Goal: Check status: Check status

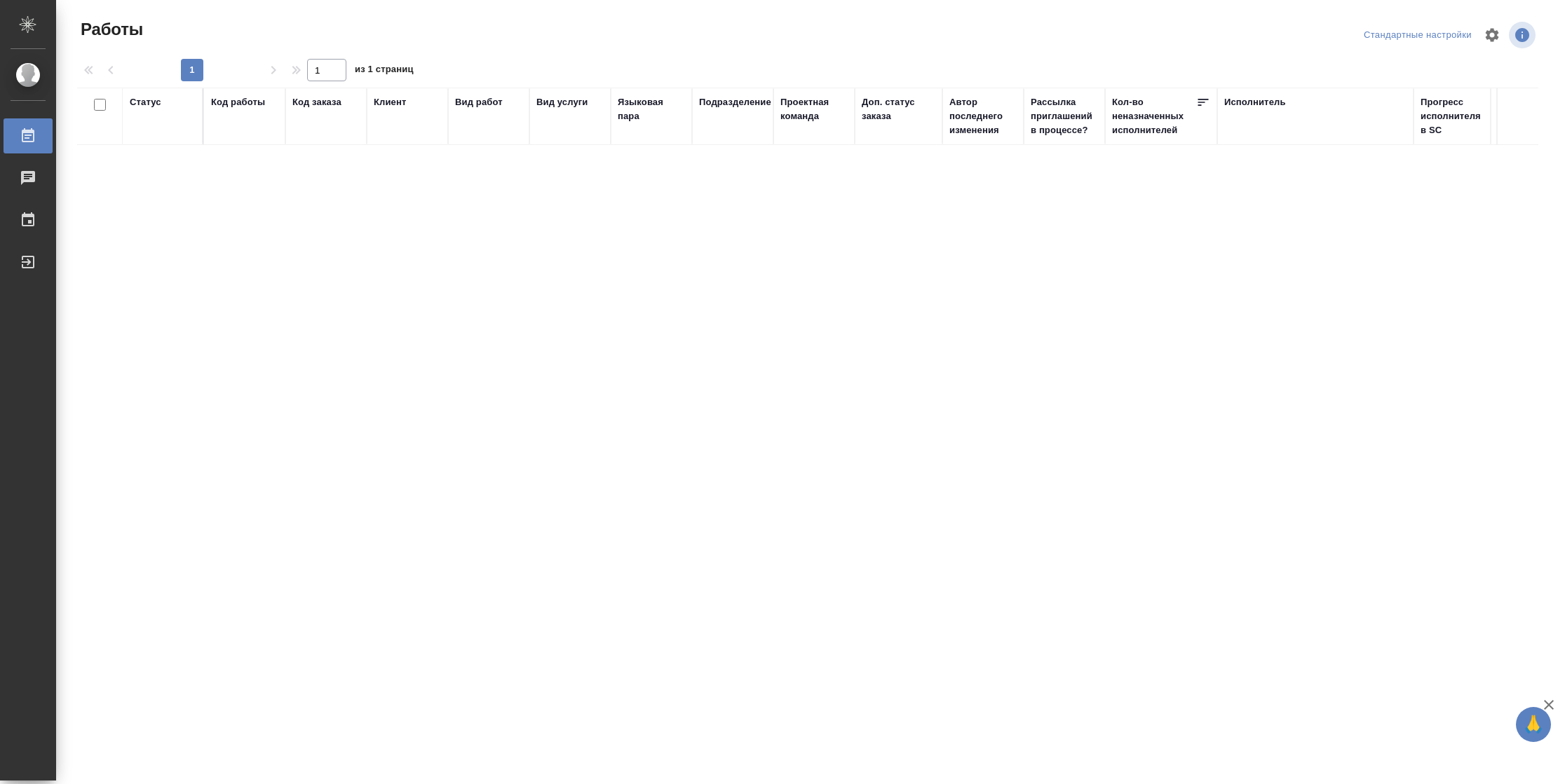
click at [161, 102] on div "Статус" at bounding box center [162, 102] width 66 height 14
click at [131, 97] on div "Статус" at bounding box center [146, 102] width 32 height 14
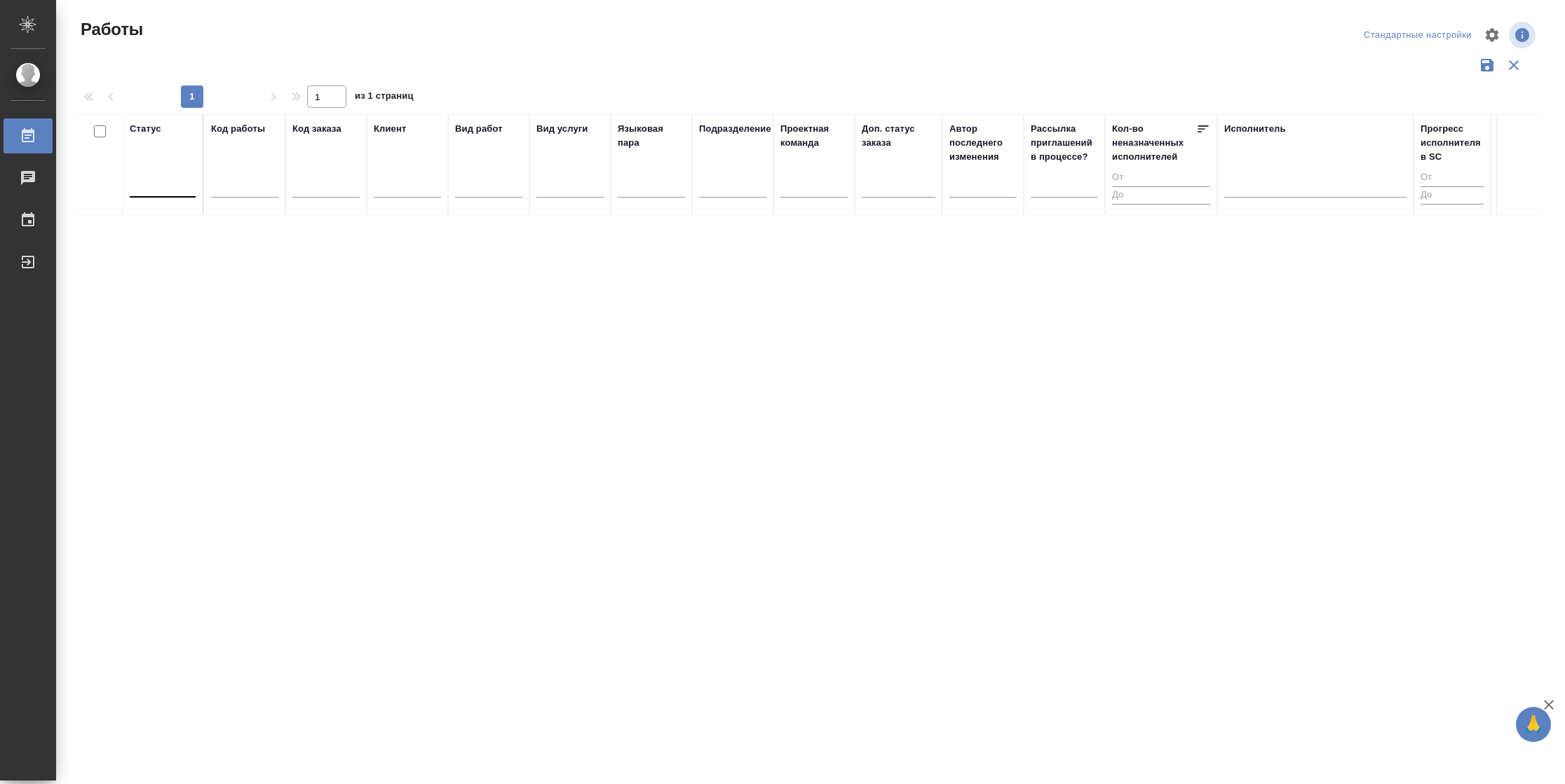
click at [165, 179] on div at bounding box center [162, 183] width 66 height 21
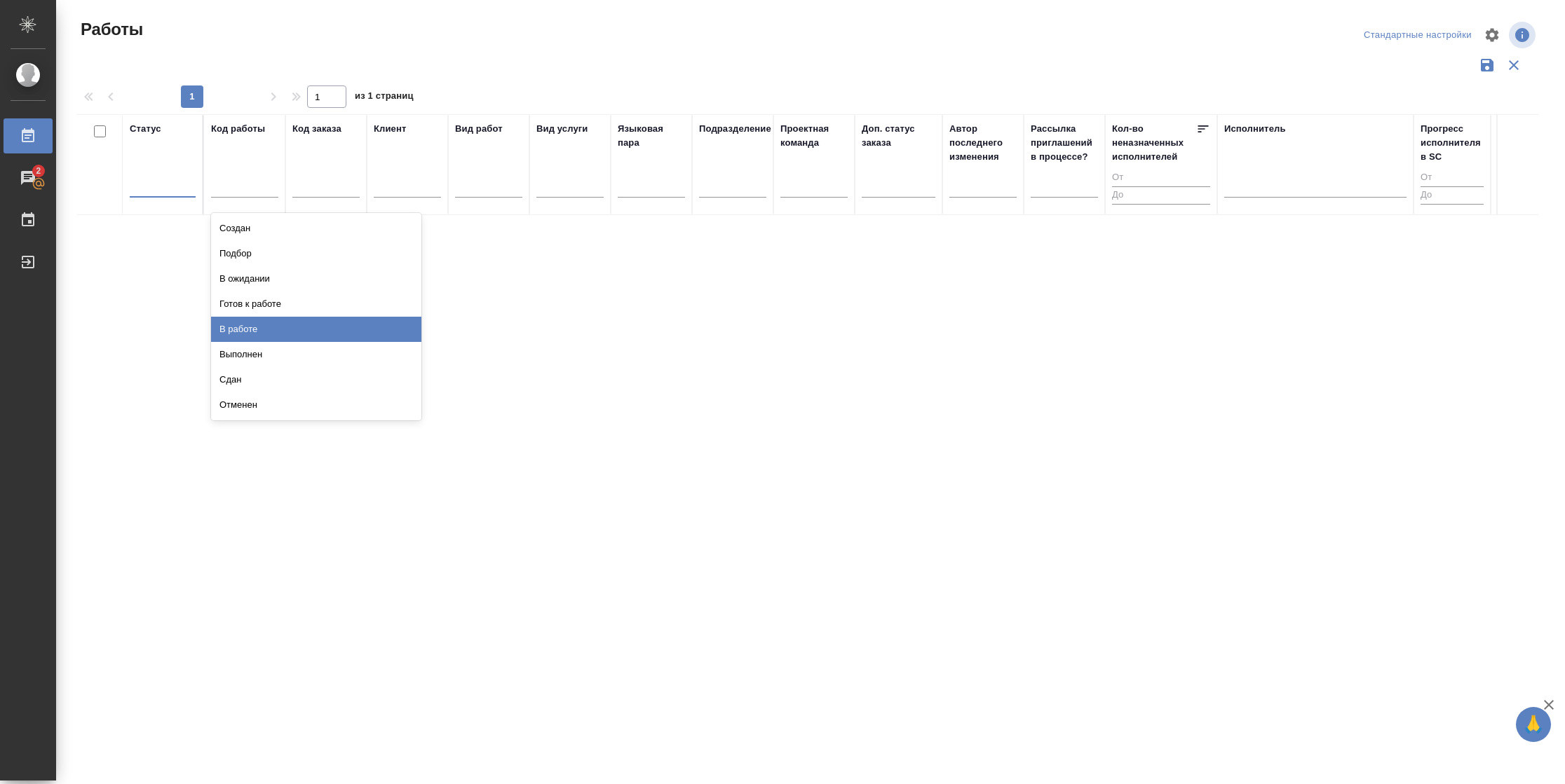
click at [250, 324] on div "В работе" at bounding box center [316, 329] width 210 height 25
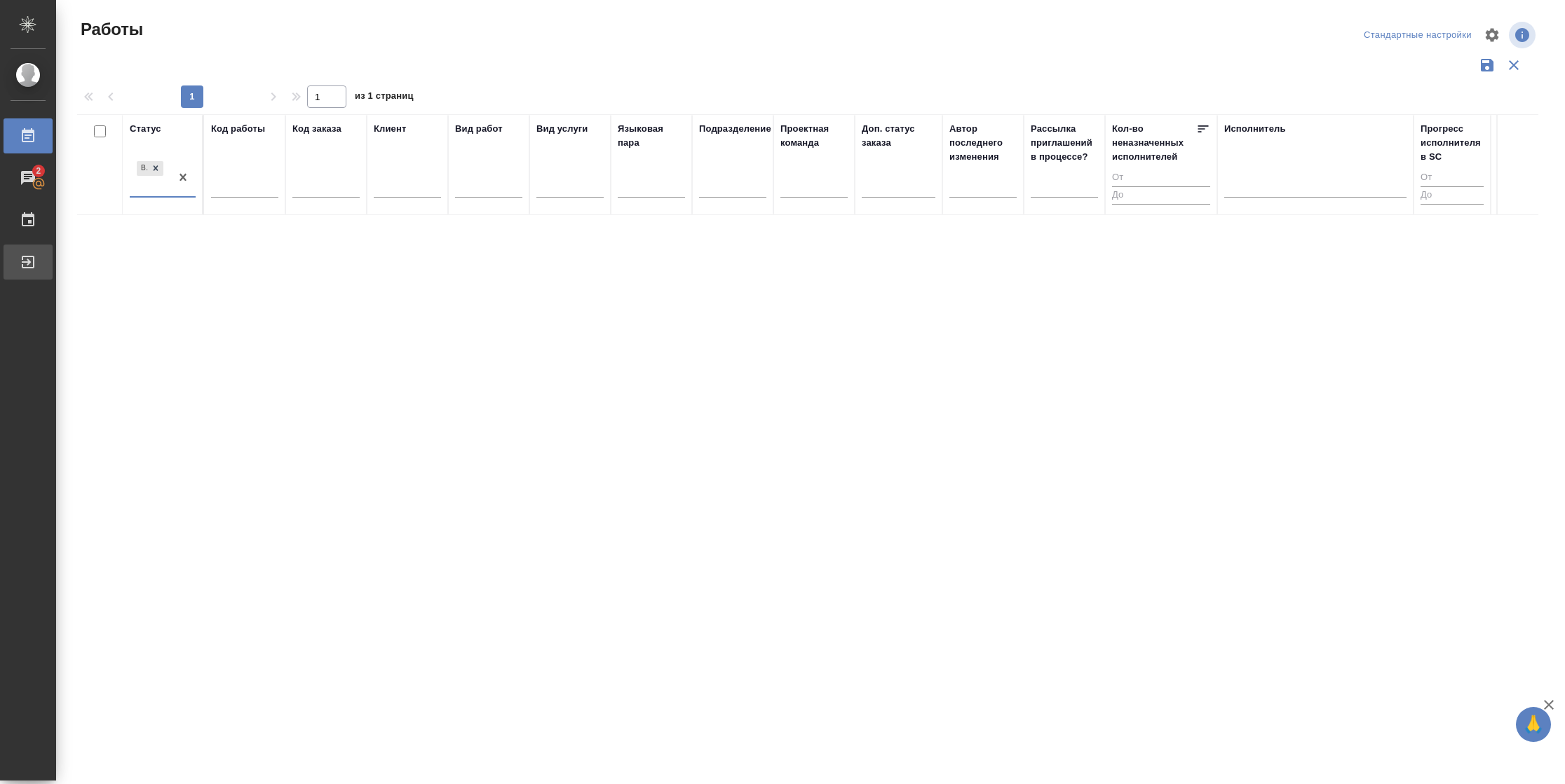
click at [9, 266] on div "Выйти" at bounding box center [10, 261] width 35 height 21
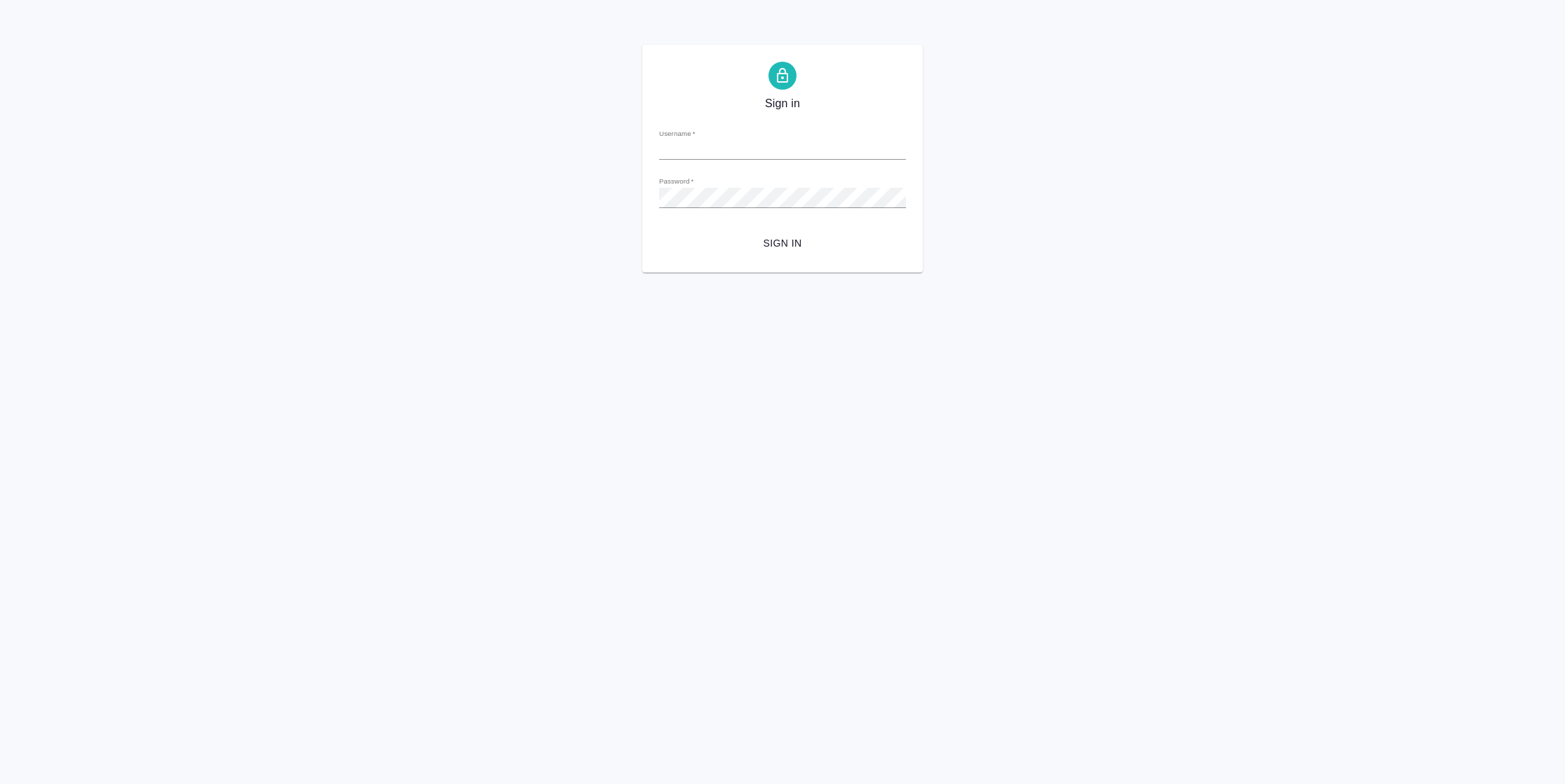
type input "[PERSON_NAME][EMAIL_ADDRESS][DOMAIN_NAME]"
click at [776, 243] on span "Sign in" at bounding box center [782, 244] width 225 height 18
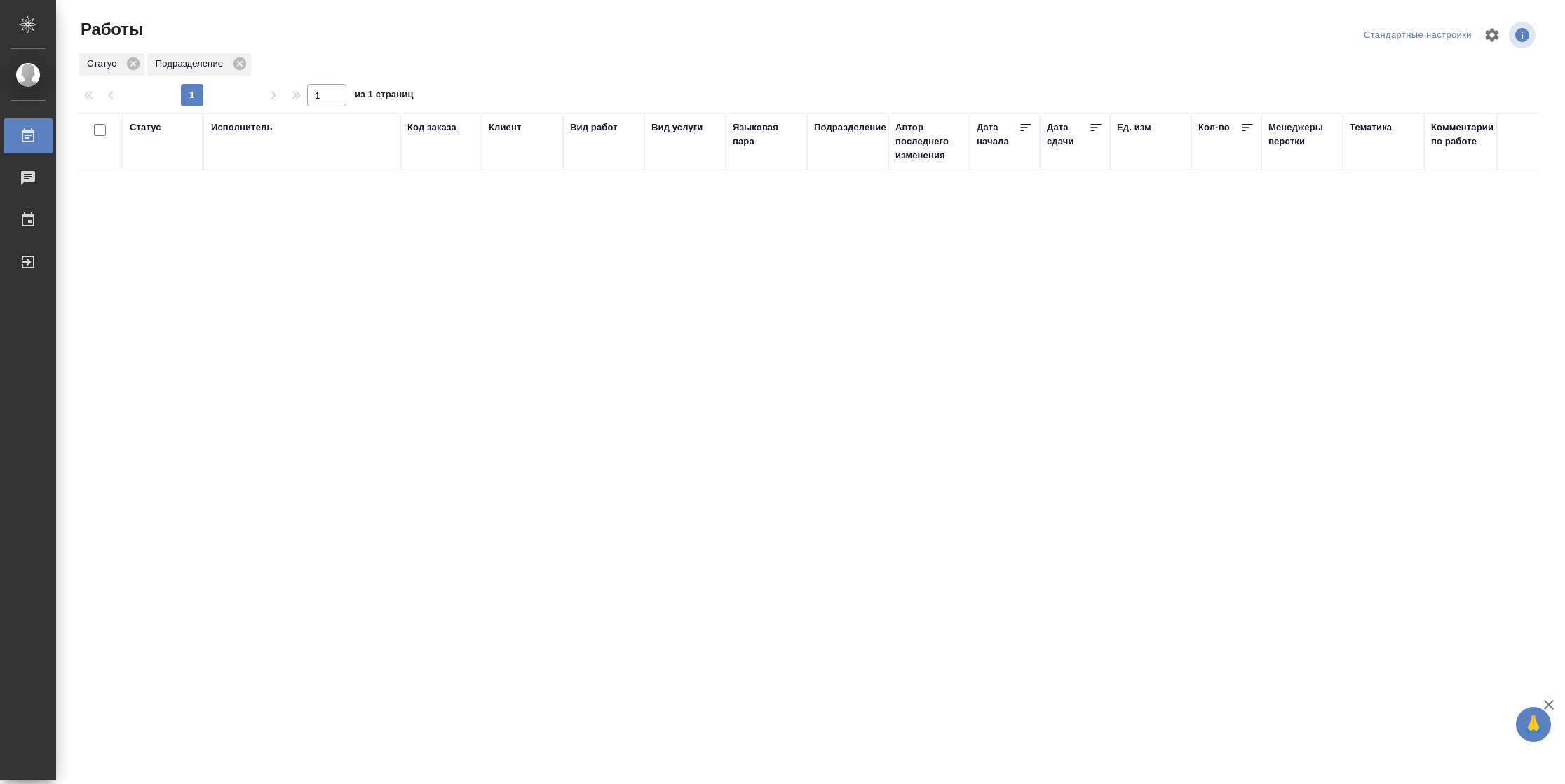
click at [148, 127] on div "Статус" at bounding box center [146, 128] width 32 height 14
click at [169, 189] on div "Подбор Готов к работе" at bounding box center [150, 168] width 41 height 54
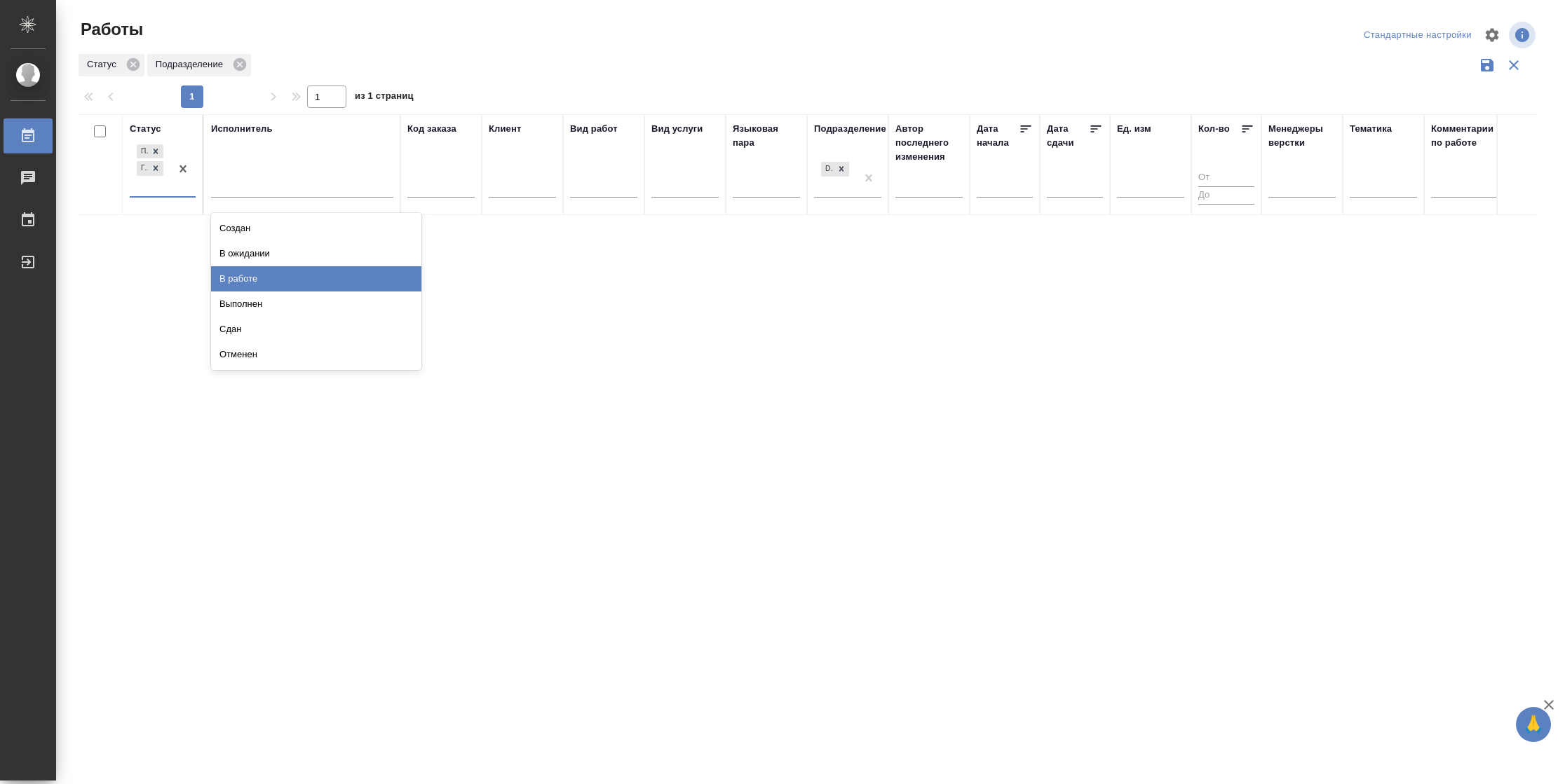
drag, startPoint x: 288, startPoint y: 279, endPoint x: 264, endPoint y: 193, distance: 89.3
click at [288, 278] on div "В работе" at bounding box center [316, 278] width 210 height 25
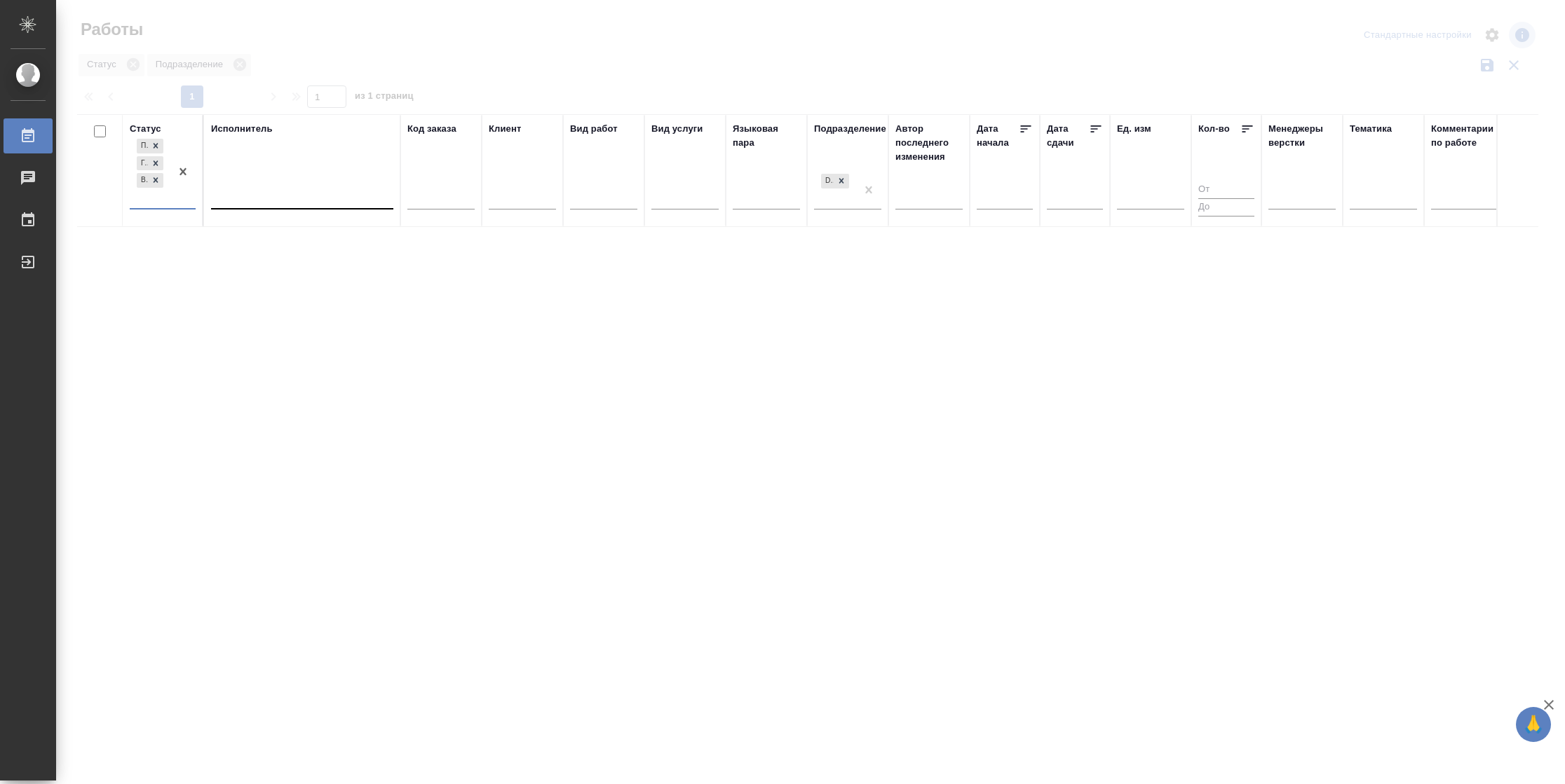
click at [263, 196] on div at bounding box center [302, 195] width 182 height 21
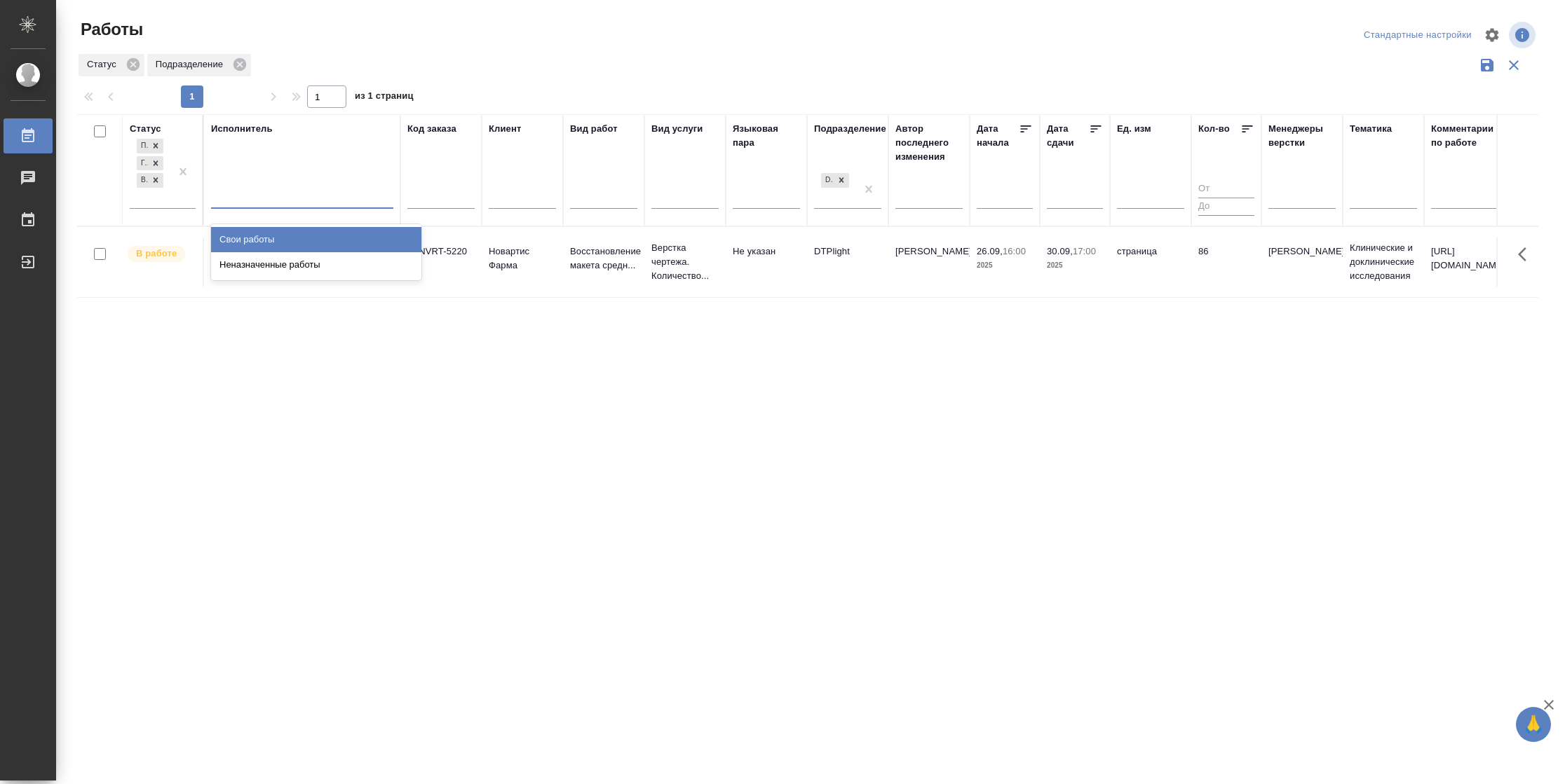
click at [270, 235] on div "Свои работы" at bounding box center [316, 239] width 210 height 25
click at [147, 201] on div "Подбор Готов к работе В работе" at bounding box center [150, 171] width 41 height 72
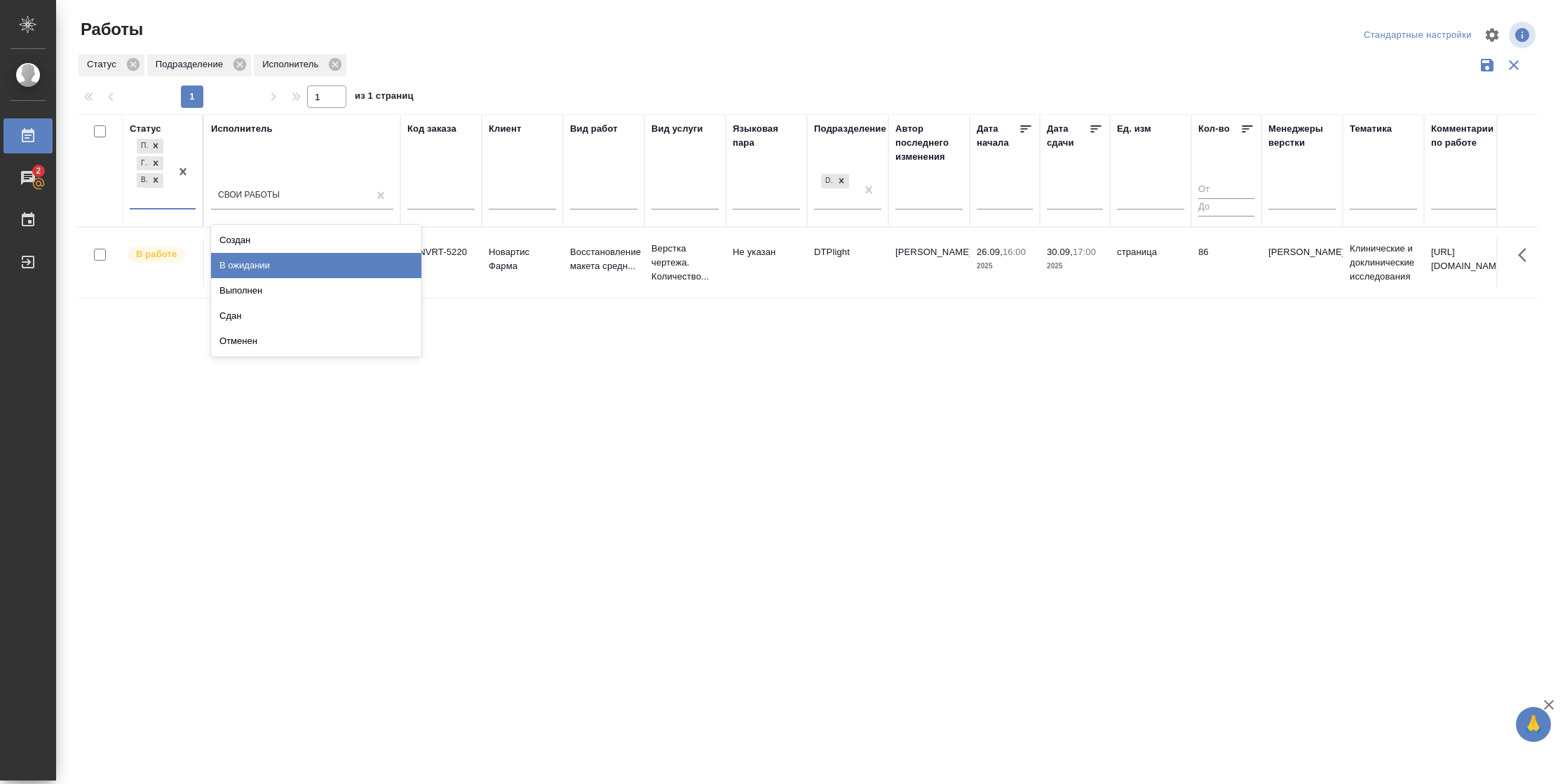
click at [258, 270] on div "В ожидании" at bounding box center [316, 265] width 210 height 25
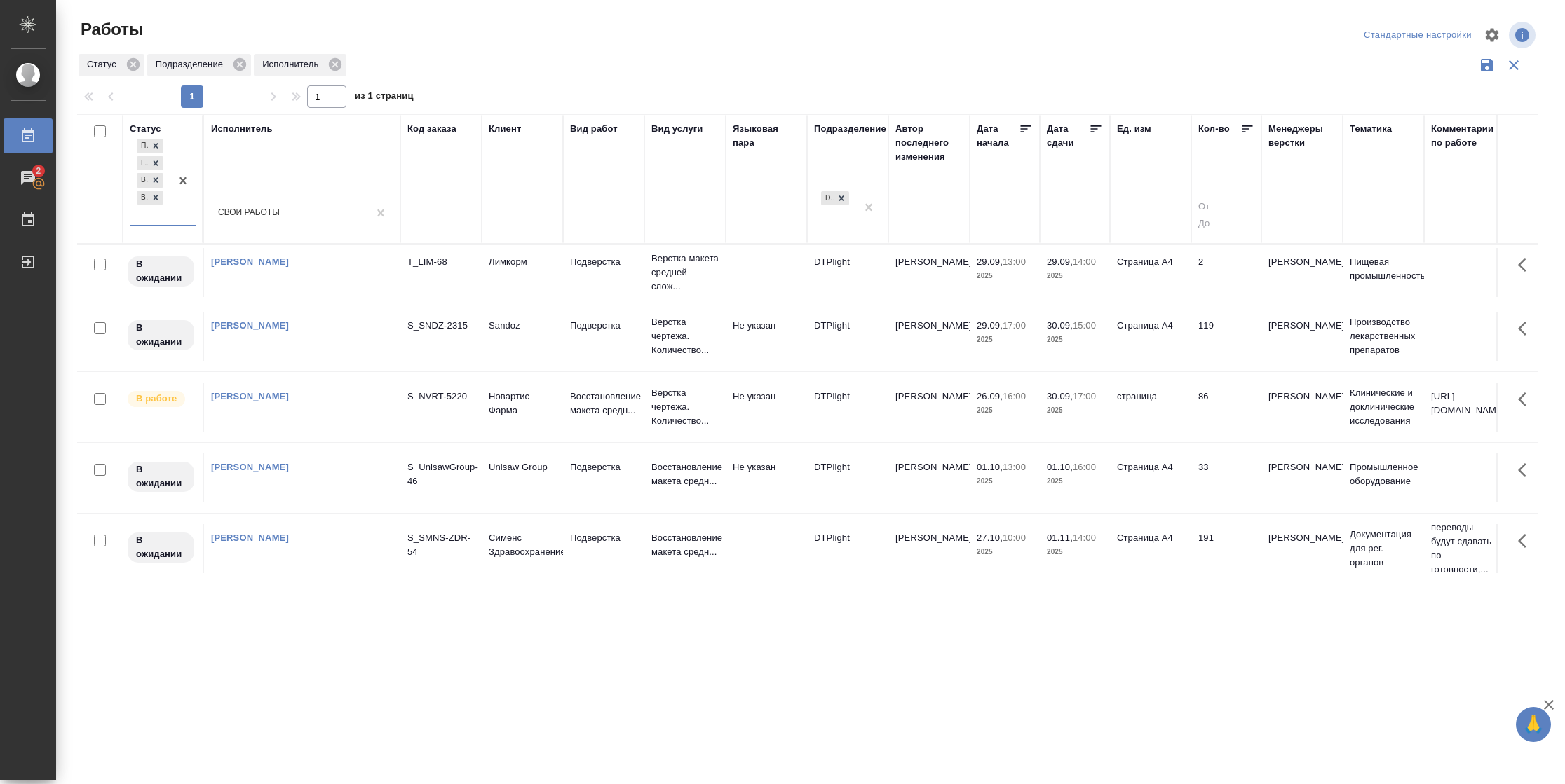
click at [1096, 126] on icon at bounding box center [1096, 129] width 11 height 7
